Goal: Task Accomplishment & Management: Use online tool/utility

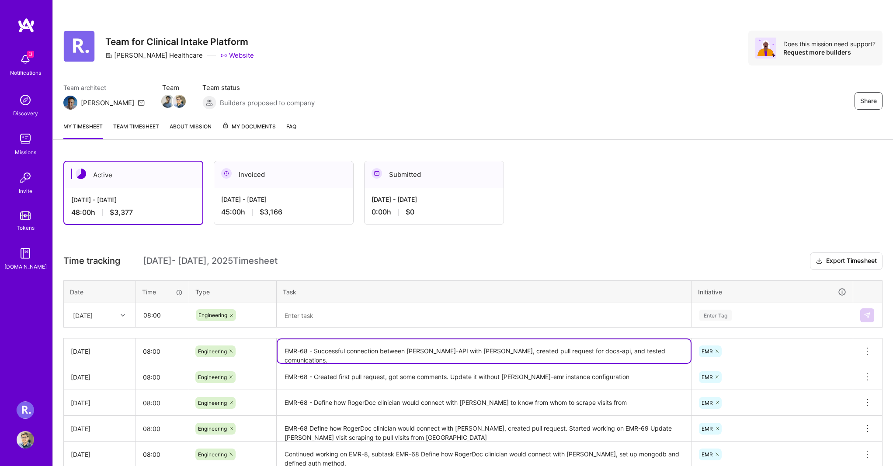
scroll to position [92, 0]
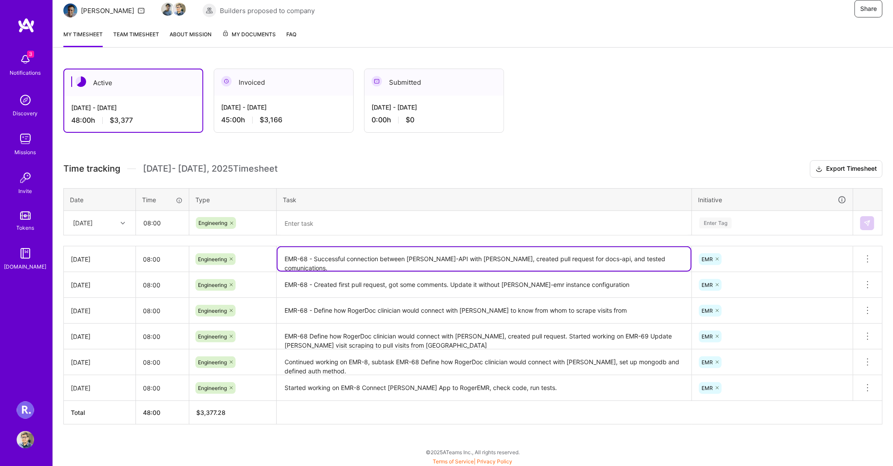
drag, startPoint x: 316, startPoint y: 256, endPoint x: 296, endPoint y: 252, distance: 20.8
click at [296, 252] on textarea "EMR-68 - Successful connection between [PERSON_NAME]-API with [PERSON_NAME], cr…" at bounding box center [484, 259] width 413 height 24
click at [366, 257] on textarea "EMR-68 - Successful connection between [PERSON_NAME]-API with [PERSON_NAME], cr…" at bounding box center [484, 259] width 413 height 24
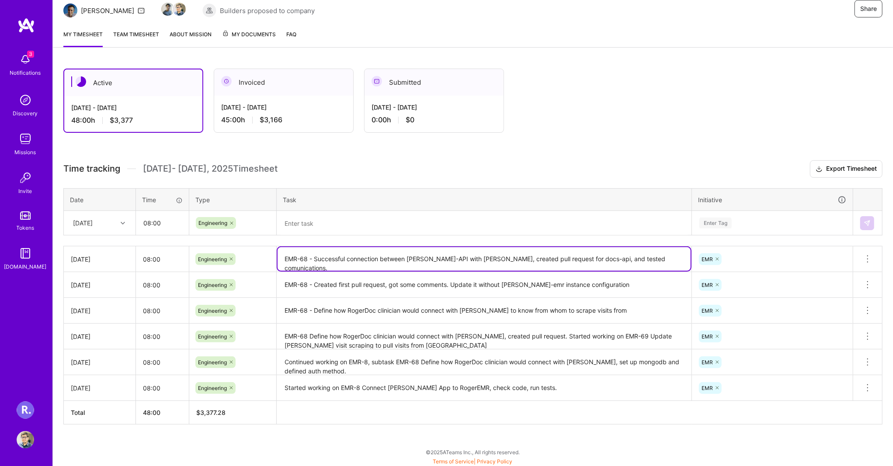
click at [339, 226] on textarea at bounding box center [484, 223] width 413 height 23
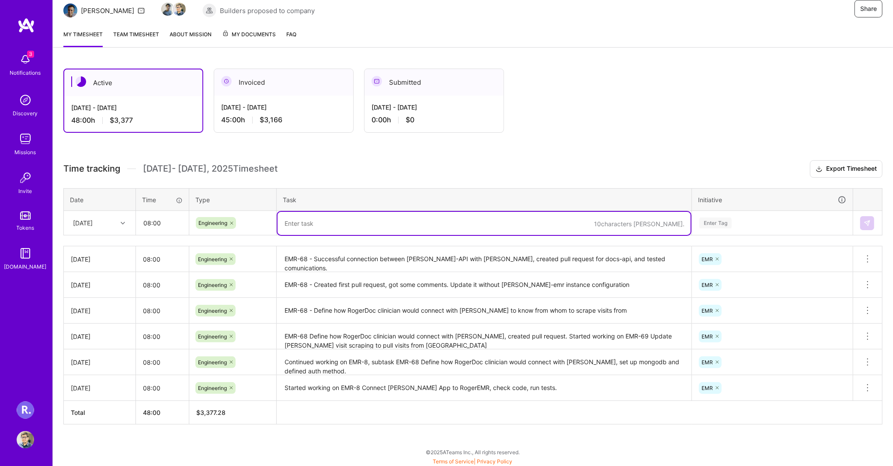
paste textarea "EMR-68 - Successful connection between [PERSON_NAME]-API with [PERSON_NAME], cr…"
drag, startPoint x: 315, startPoint y: 220, endPoint x: 364, endPoint y: 220, distance: 49.8
click at [322, 220] on textarea "EMR-68 - Successful connection between [PERSON_NAME]-API with [PERSON_NAME], cr…" at bounding box center [484, 223] width 413 height 23
drag, startPoint x: 364, startPoint y: 220, endPoint x: 670, endPoint y: 222, distance: 305.1
click at [670, 222] on textarea "EMR-68 - Successful connection between [PERSON_NAME]-API with [PERSON_NAME], cr…" at bounding box center [484, 223] width 413 height 23
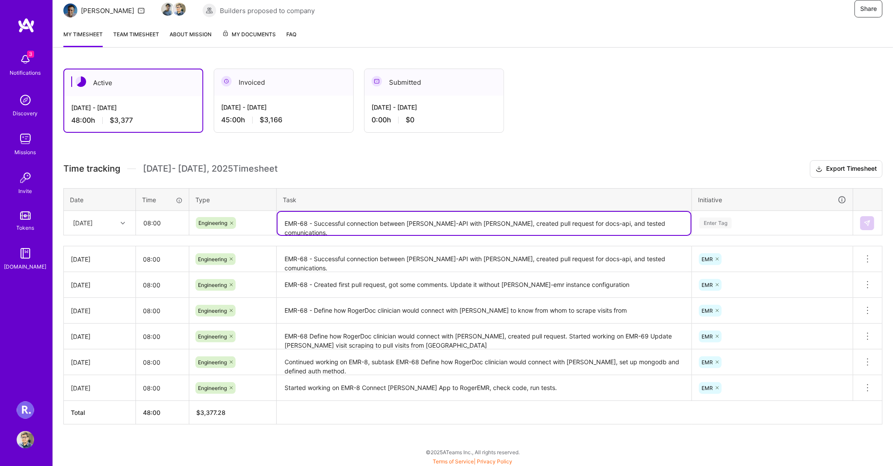
drag, startPoint x: 681, startPoint y: 221, endPoint x: 339, endPoint y: 217, distance: 342.2
click at [339, 217] on textarea "EMR-68 - Successful connection between [PERSON_NAME]-API with [PERSON_NAME], cr…" at bounding box center [484, 223] width 413 height 23
click at [319, 219] on textarea "EMR-68 - Successful connection between [PERSON_NAME]-API with [PERSON_NAME], cr…" at bounding box center [484, 223] width 413 height 23
drag, startPoint x: 315, startPoint y: 219, endPoint x: 689, endPoint y: 221, distance: 374.1
click at [689, 221] on textarea "EMR-68 - Successful connection between [PERSON_NAME]-API with [PERSON_NAME], cr…" at bounding box center [484, 223] width 413 height 23
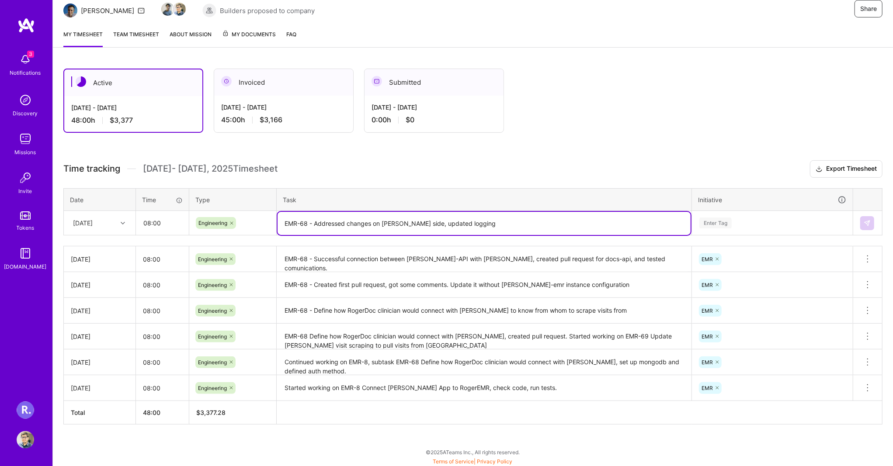
type textarea "EMR-68 - Addressed changes on [PERSON_NAME] side, updated logging"
click at [725, 219] on div "Enter Tag" at bounding box center [715, 223] width 32 height 14
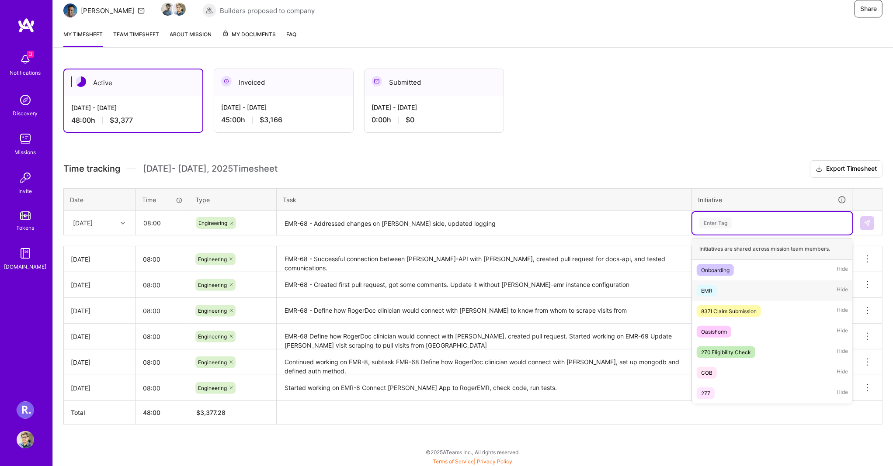
click at [715, 286] on span "EMR" at bounding box center [707, 291] width 20 height 12
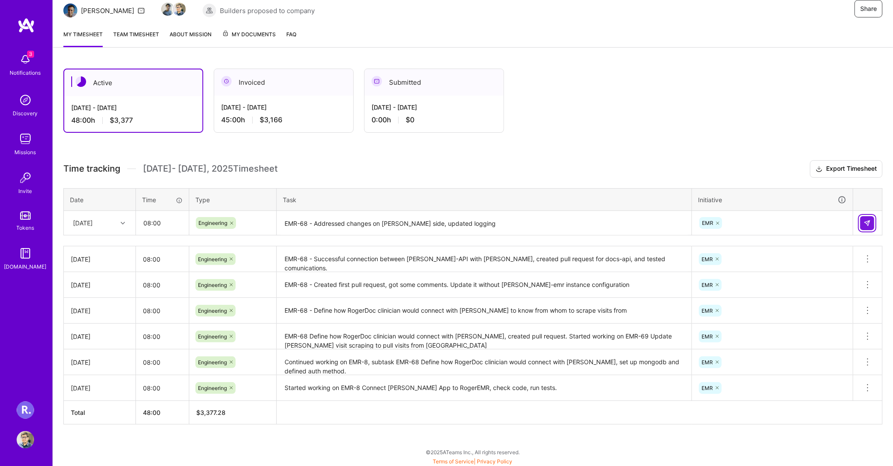
click at [869, 221] on img at bounding box center [867, 223] width 7 height 7
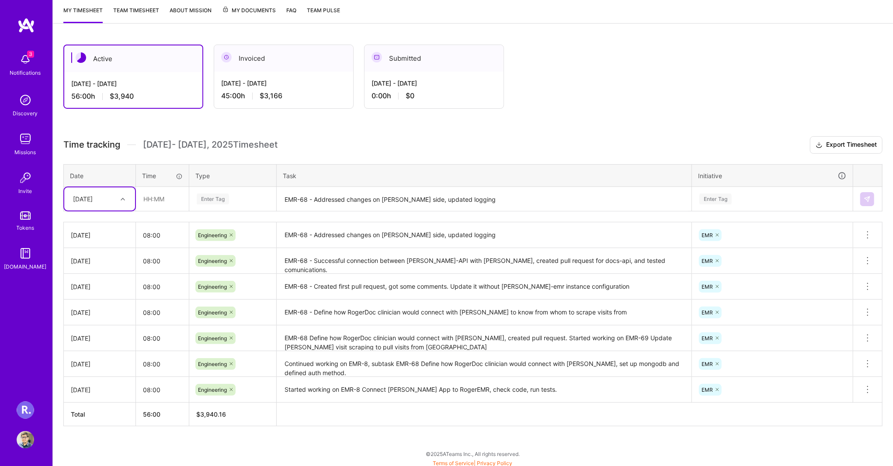
scroll to position [118, 0]
click at [93, 195] on div "[DATE]" at bounding box center [83, 197] width 20 height 9
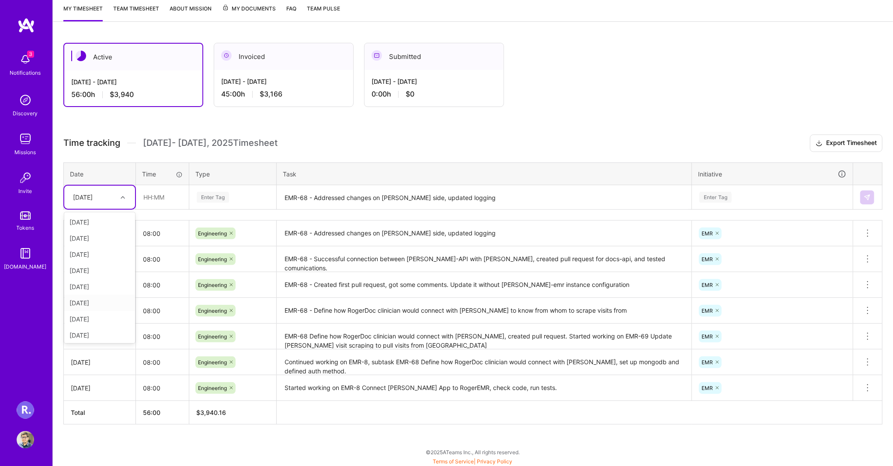
scroll to position [66, 0]
click at [107, 316] on div "[DATE]" at bounding box center [99, 318] width 71 height 16
click at [163, 195] on input "text" at bounding box center [162, 197] width 52 height 23
type input "08:00"
click at [242, 195] on div "Enter Tag" at bounding box center [233, 197] width 74 height 11
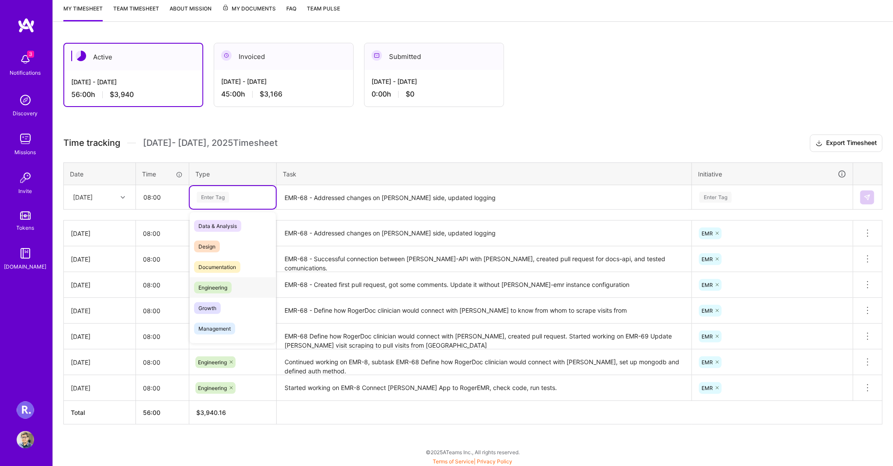
drag, startPoint x: 216, startPoint y: 275, endPoint x: 215, endPoint y: 280, distance: 4.8
click at [215, 280] on div "Data & Analysis Design Documentation Engineering Growth Management Marketing Me…" at bounding box center [233, 360] width 86 height 288
click at [215, 282] on span "Engineering" at bounding box center [213, 288] width 38 height 12
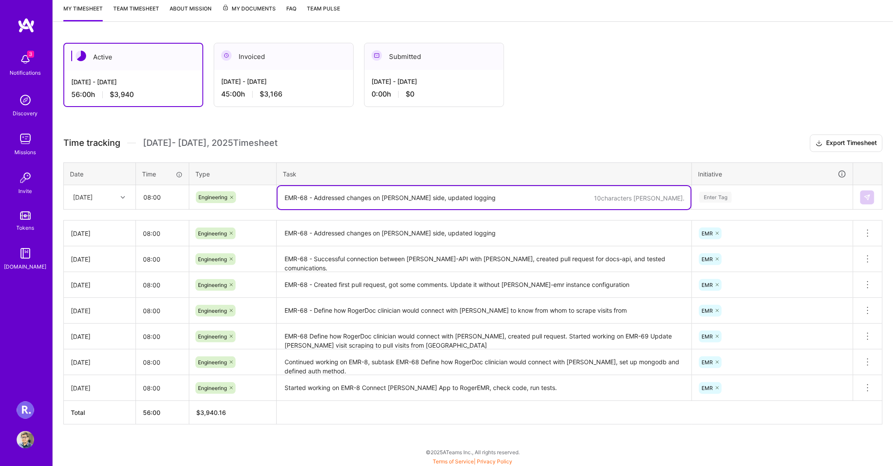
click at [330, 188] on textarea "EMR-68 - Addressed changes on [PERSON_NAME] side, updated logging" at bounding box center [484, 197] width 413 height 23
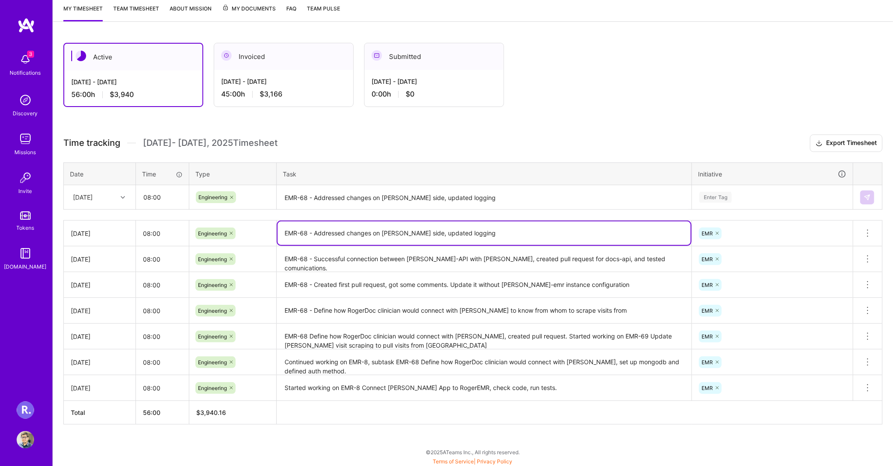
click at [335, 230] on textarea "EMR-68 - Addressed changes on [PERSON_NAME] side, updated logging" at bounding box center [484, 234] width 413 height 24
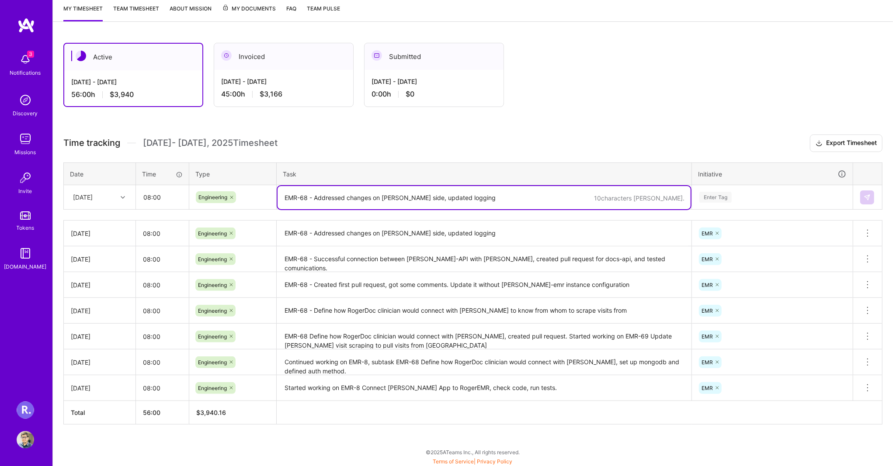
click at [333, 199] on textarea "EMR-68 - Addressed changes on [PERSON_NAME] side, updated logging" at bounding box center [484, 197] width 413 height 23
paste textarea "EMR-68 - Addressed changes on [PERSON_NAME] side, updated logging"
click at [347, 197] on textarea "EMR-68 - Addressed changes on [PERSON_NAME] side, updated logging" at bounding box center [484, 197] width 413 height 23
type textarea "EMR-68 - Addressed worked on changes on [PERSON_NAME]-docs-api pull request."
click at [739, 200] on div "Enter Tag" at bounding box center [772, 197] width 148 height 11
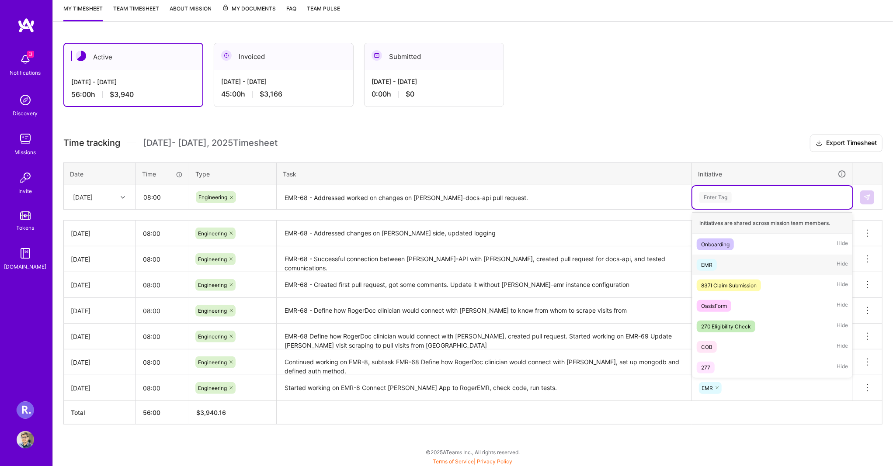
click at [730, 264] on div "EMR Hide" at bounding box center [772, 265] width 160 height 21
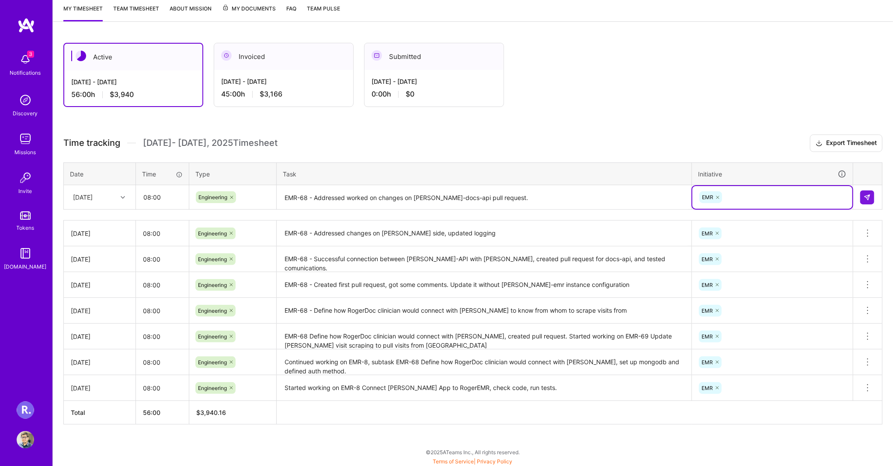
click at [771, 135] on h3 "Time tracking [DATE] - [DATE] Timesheet Export Timesheet" at bounding box center [472, 143] width 819 height 17
click at [864, 194] on img at bounding box center [867, 197] width 7 height 7
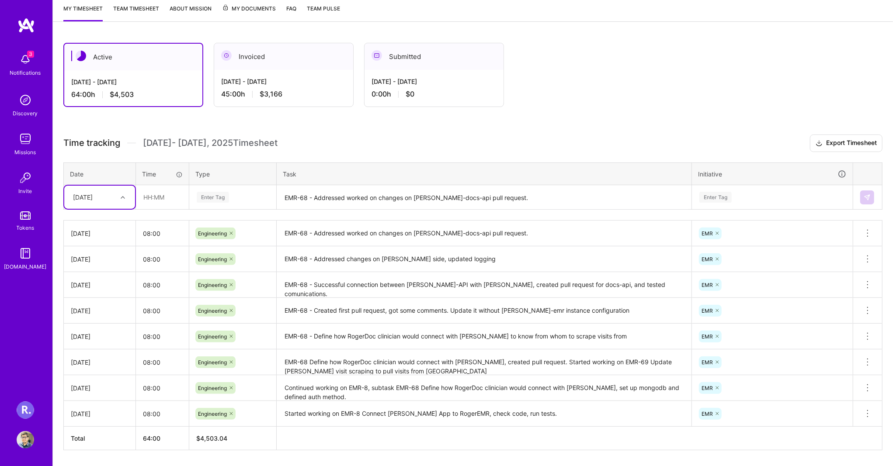
click at [506, 222] on textarea "EMR-68 - Addressed worked on changes on [PERSON_NAME]-docs-api pull request." at bounding box center [484, 234] width 413 height 24
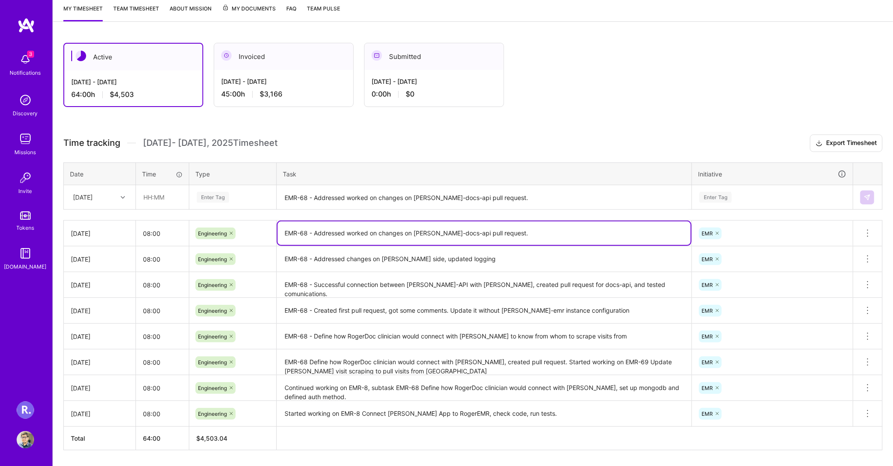
click at [322, 232] on textarea "EMR-68 - Addressed worked on changes on [PERSON_NAME]-docs-api pull request." at bounding box center [484, 234] width 413 height 24
click at [322, 228] on textarea "EMR-68 - Addressed worked on changes on [PERSON_NAME]-docs-api pull request." at bounding box center [484, 234] width 413 height 24
click at [519, 277] on textarea "EMR-68 - Successful connection between [PERSON_NAME]-API with [PERSON_NAME], cr…" at bounding box center [484, 285] width 413 height 24
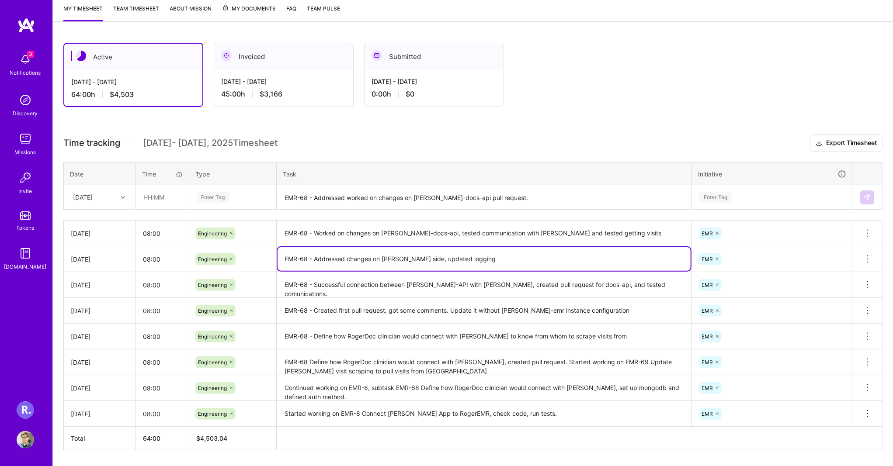
click at [637, 255] on textarea "EMR-68 - Addressed changes on [PERSON_NAME] side, updated logging" at bounding box center [484, 259] width 413 height 24
drag, startPoint x: 604, startPoint y: 233, endPoint x: 623, endPoint y: 232, distance: 19.2
click at [604, 232] on textarea "EMR-68 - Worked on changes on [PERSON_NAME]-docs-api, tested communication with…" at bounding box center [484, 234] width 413 height 24
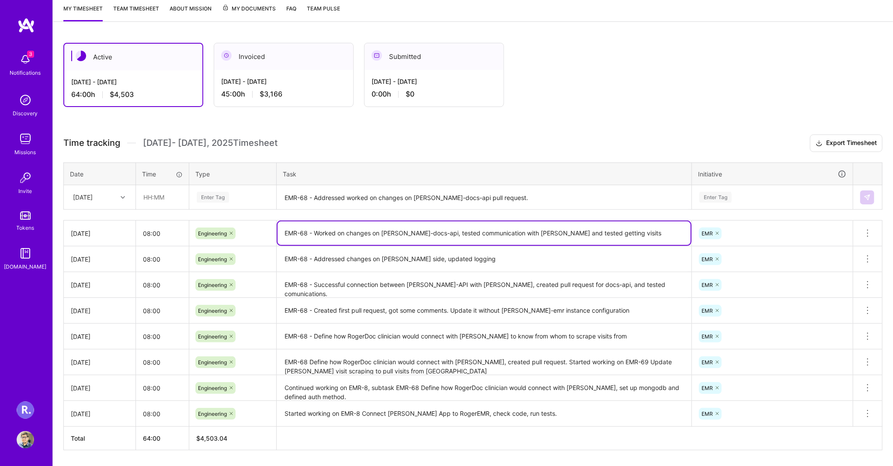
click at [648, 224] on textarea "EMR-68 - Worked on changes on [PERSON_NAME]-docs-api, tested communication with…" at bounding box center [484, 234] width 413 height 24
type textarea "EMR-68 - Worked on changes on [PERSON_NAME]-docs-api, tested communication with…"
click at [593, 264] on textarea "EMR-68 - Addressed changes on [PERSON_NAME] side, updated logging" at bounding box center [484, 259] width 413 height 24
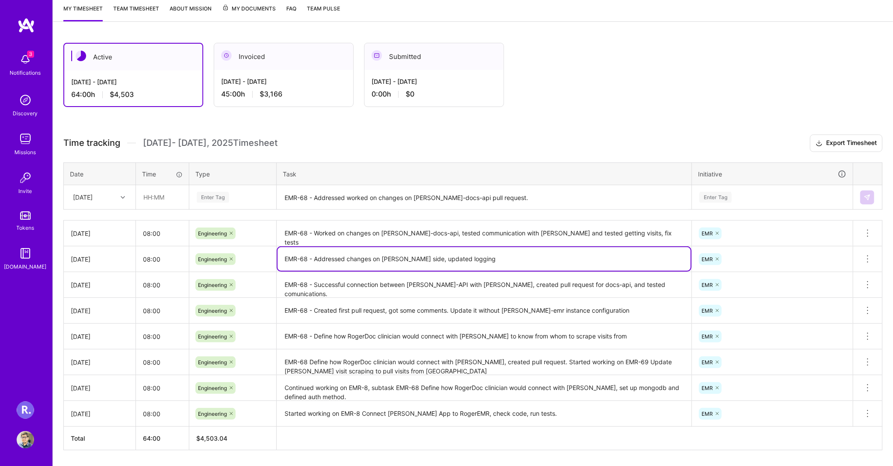
click at [638, 114] on div "Active [DATE] - [DATE] 64:00 h $4,503 Invoiced [DATE] - [DATE] 45:00 h $3,166 S…" at bounding box center [473, 262] width 840 height 461
